Goal: Task Accomplishment & Management: Manage account settings

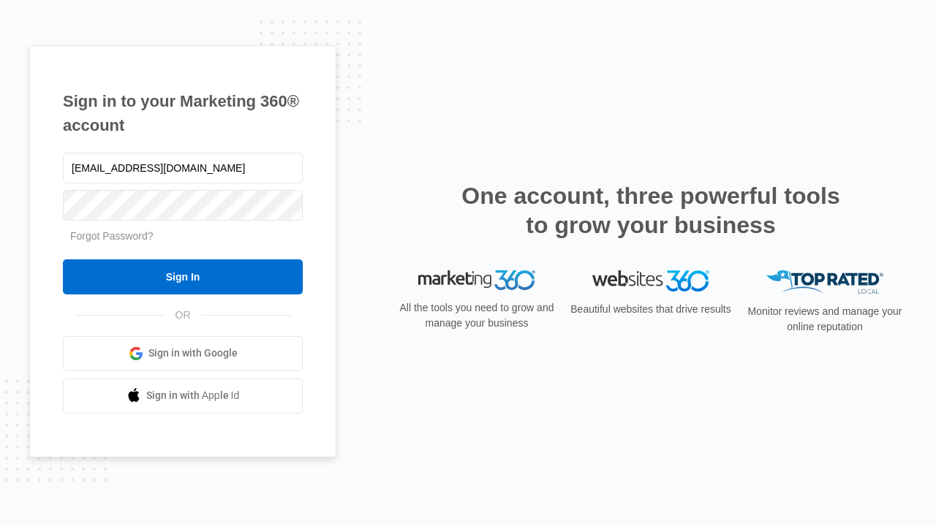
type input "dankie614@gmail.com"
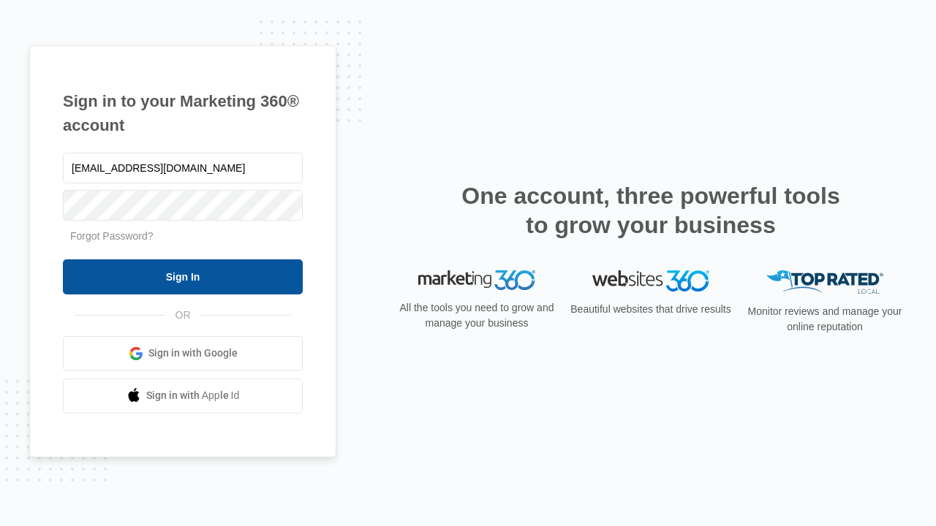
click at [183, 276] on input "Sign In" at bounding box center [183, 276] width 240 height 35
